Goal: Navigation & Orientation: Find specific page/section

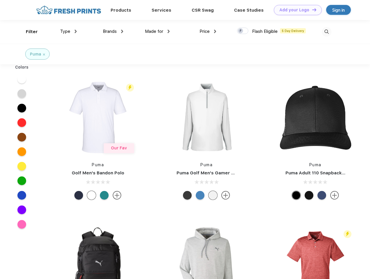
click at [296, 10] on link "Add your Logo Design Tool" at bounding box center [298, 10] width 48 height 10
click at [0, 0] on div "Design Tool" at bounding box center [0, 0] width 0 height 0
click at [312, 10] on link "Add your Logo Design Tool" at bounding box center [298, 10] width 48 height 10
click at [28, 32] on div "Filter" at bounding box center [32, 31] width 12 height 7
click at [69, 31] on span "Type" at bounding box center [65, 31] width 10 height 5
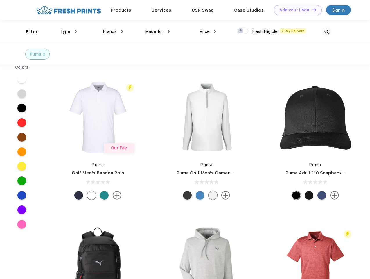
click at [113, 31] on span "Brands" at bounding box center [110, 31] width 14 height 5
click at [157, 31] on span "Made for" at bounding box center [154, 31] width 18 height 5
click at [208, 31] on span "Price" at bounding box center [205, 31] width 10 height 5
click at [243, 31] on div at bounding box center [242, 31] width 11 height 6
click at [241, 31] on input "checkbox" at bounding box center [239, 29] width 4 height 4
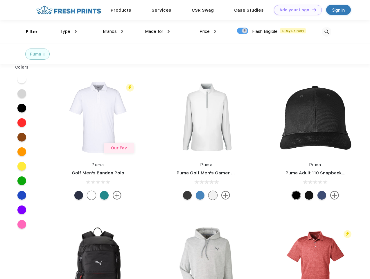
click at [326, 32] on img at bounding box center [327, 32] width 10 height 10
